Goal: Task Accomplishment & Management: Manage account settings

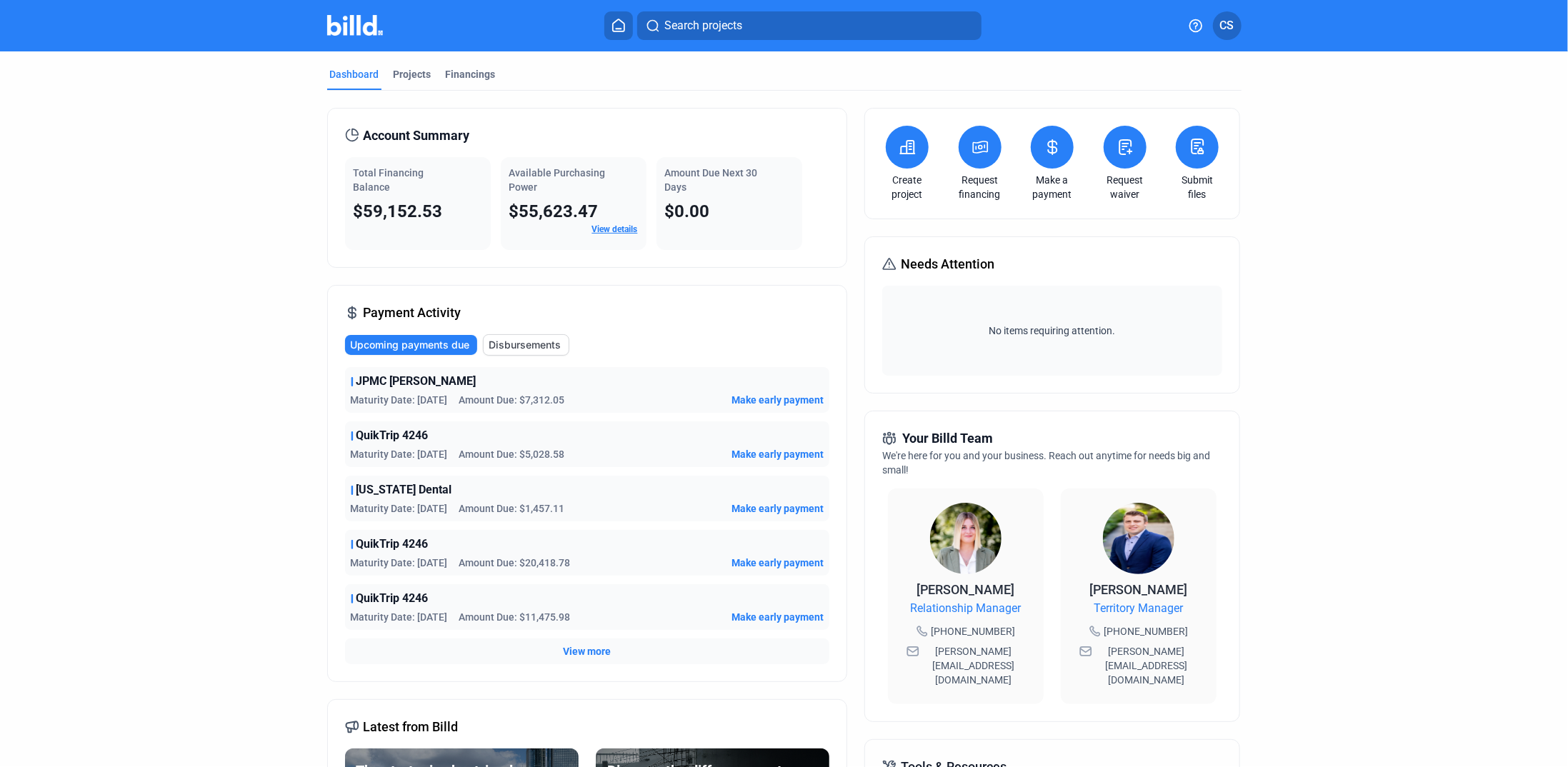
click at [615, 228] on link "View details" at bounding box center [615, 229] width 46 height 10
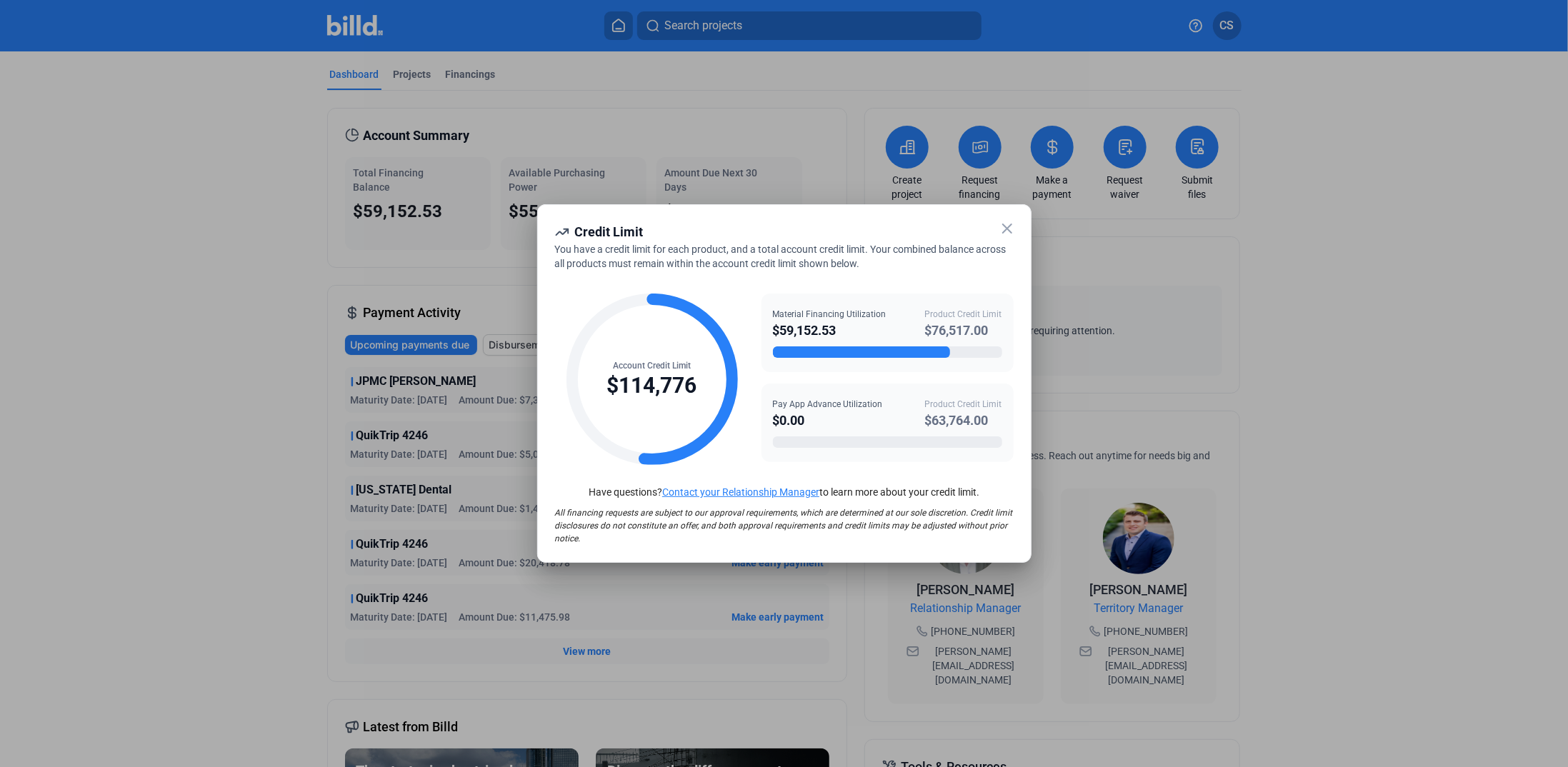
click at [1009, 226] on icon at bounding box center [1007, 228] width 17 height 17
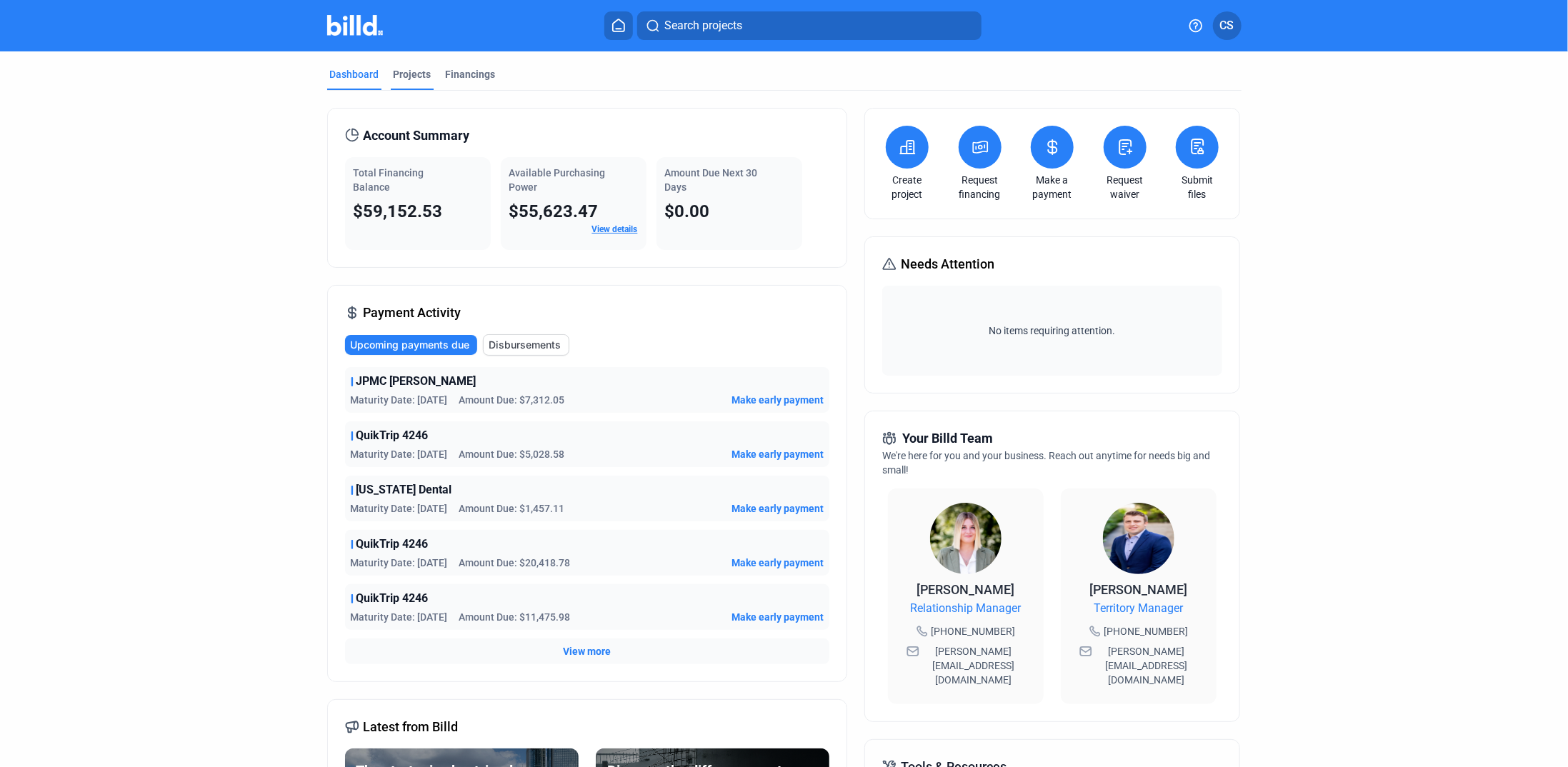
click at [410, 75] on div "Projects" at bounding box center [412, 74] width 38 height 14
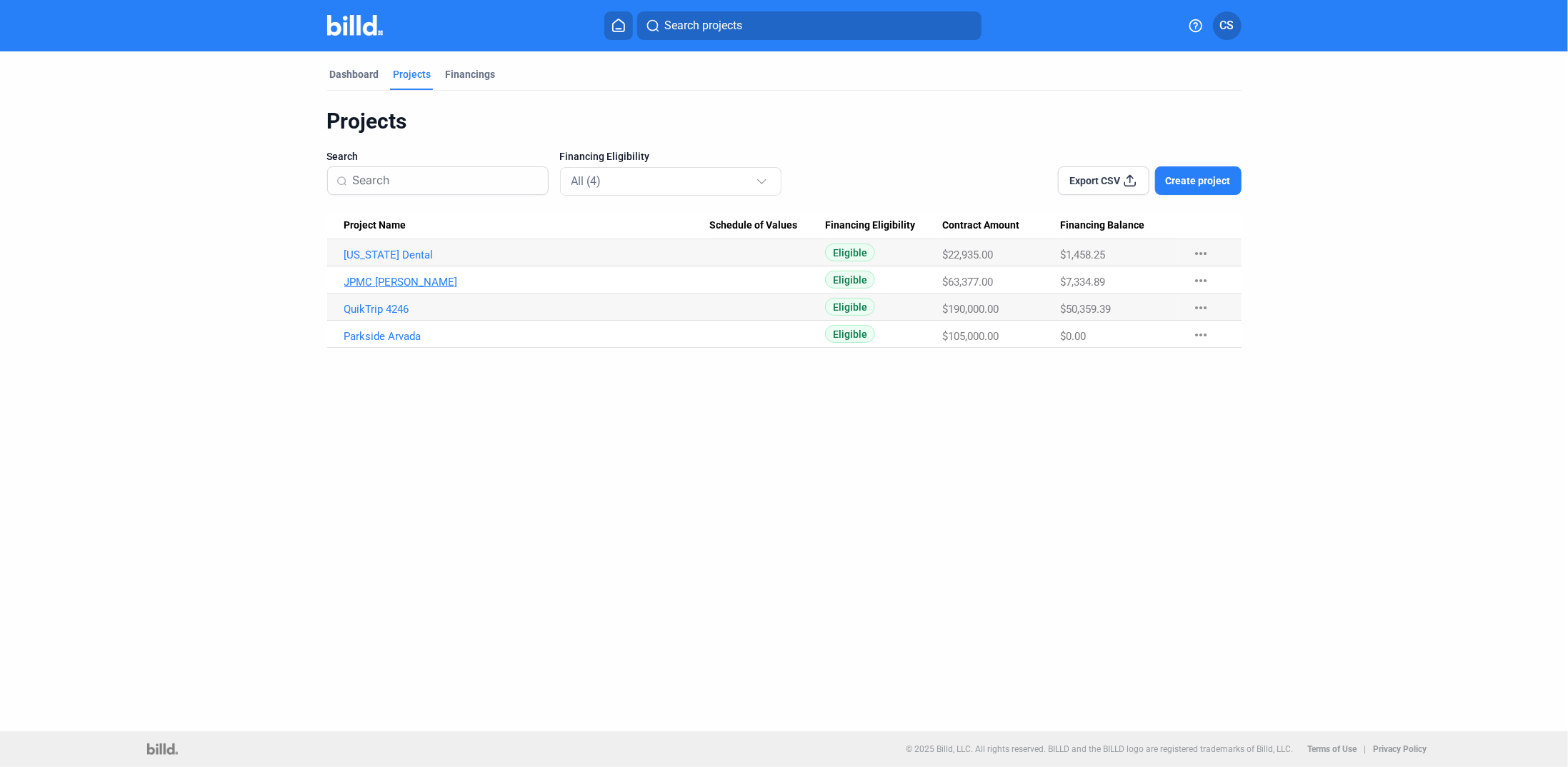
click at [399, 276] on link "JPMC [PERSON_NAME]" at bounding box center [527, 282] width 365 height 13
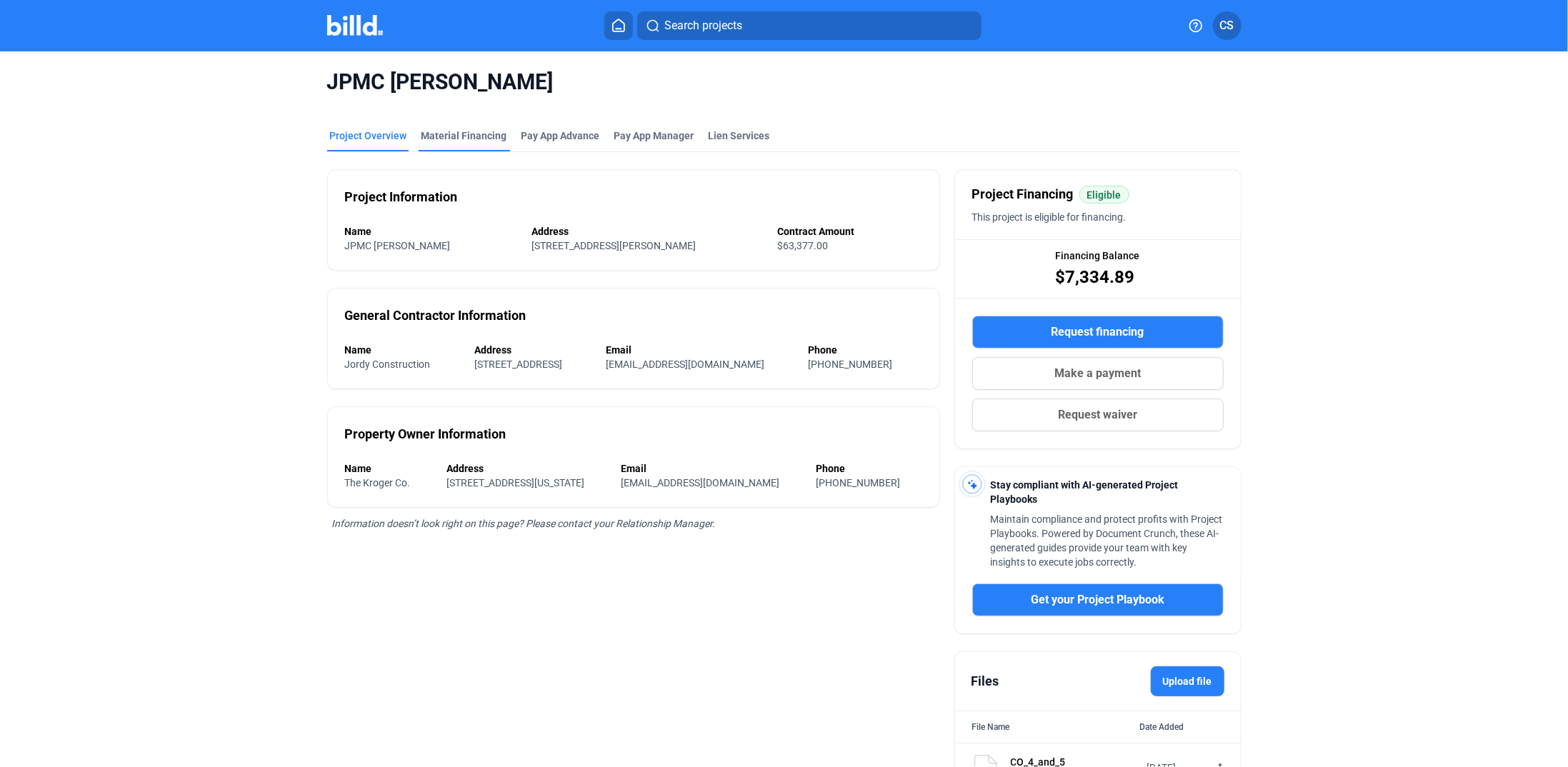
click at [457, 132] on div "Material Financing" at bounding box center [464, 136] width 86 height 14
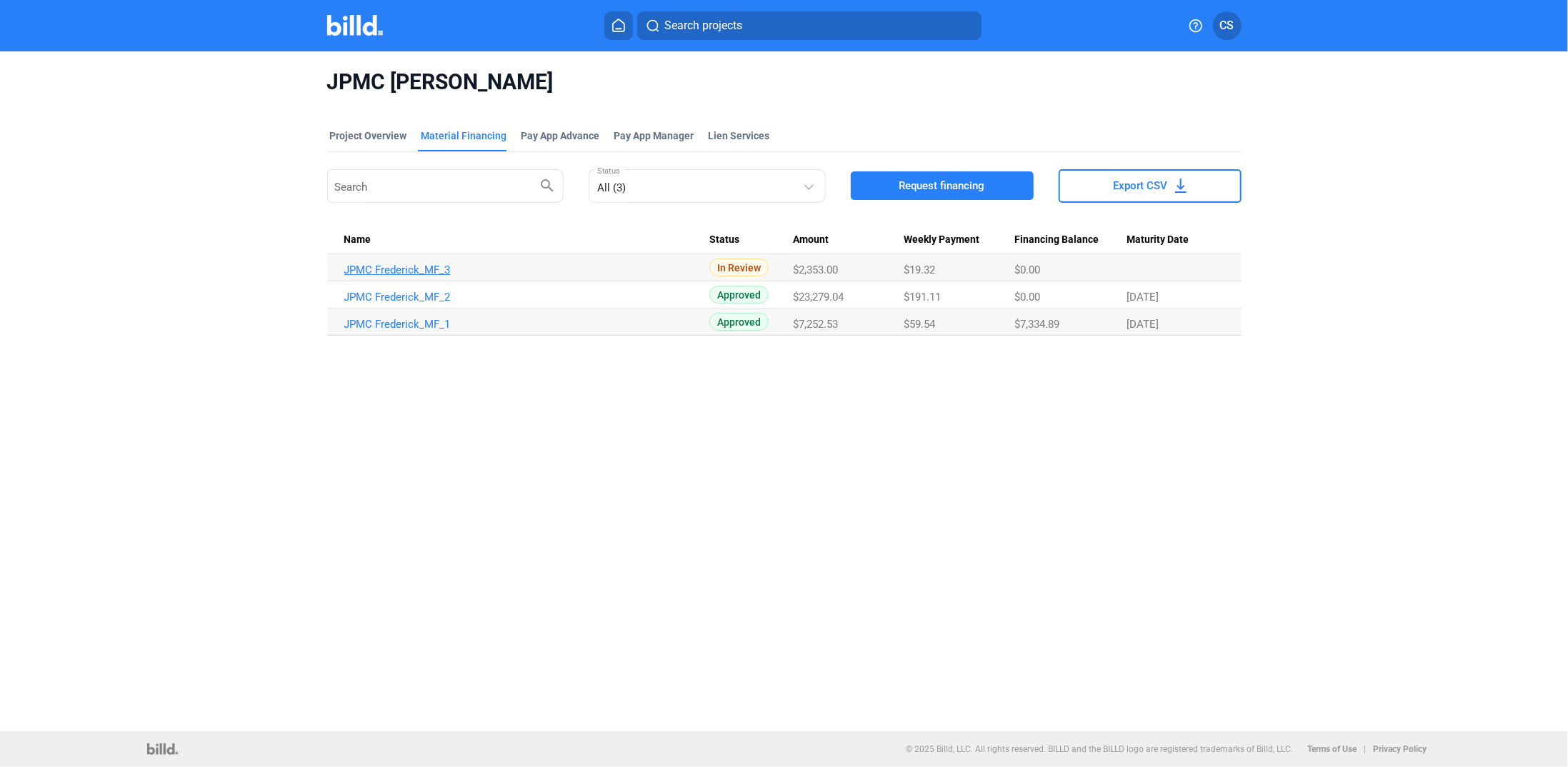
click at [419, 265] on link "JPMC Frederick_MF_3" at bounding box center [527, 270] width 365 height 13
click at [425, 265] on link "JPMC Frederick_MF_3" at bounding box center [527, 270] width 365 height 13
